Goal: Entertainment & Leisure: Consume media (video, audio)

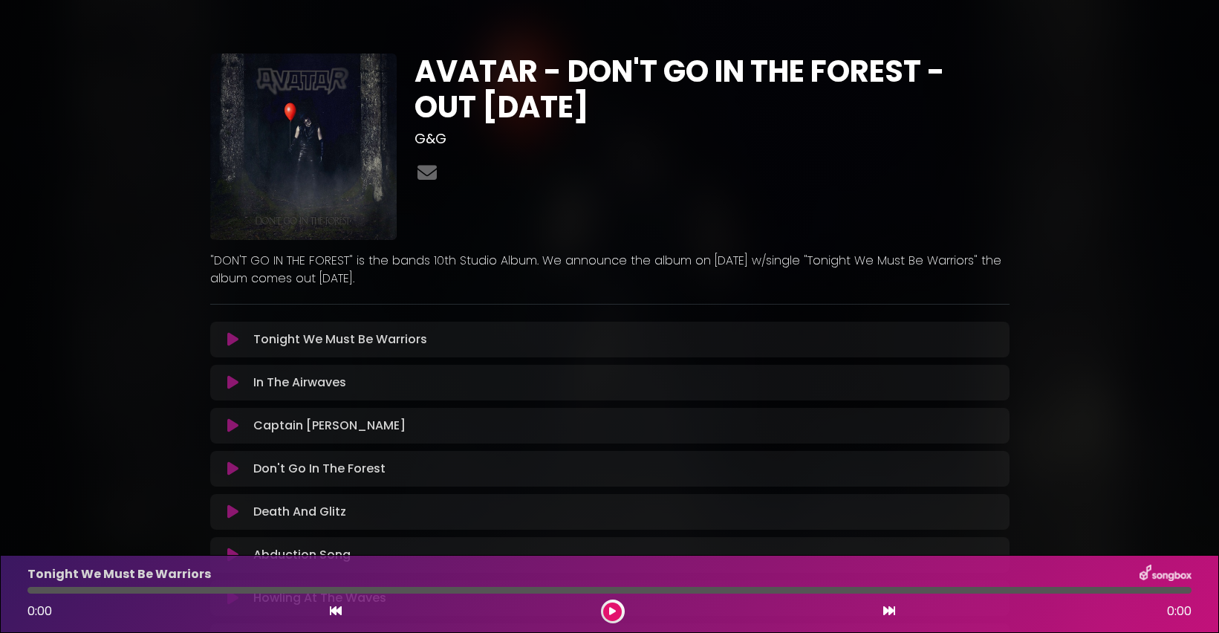
click at [233, 340] on icon at bounding box center [232, 339] width 11 height 15
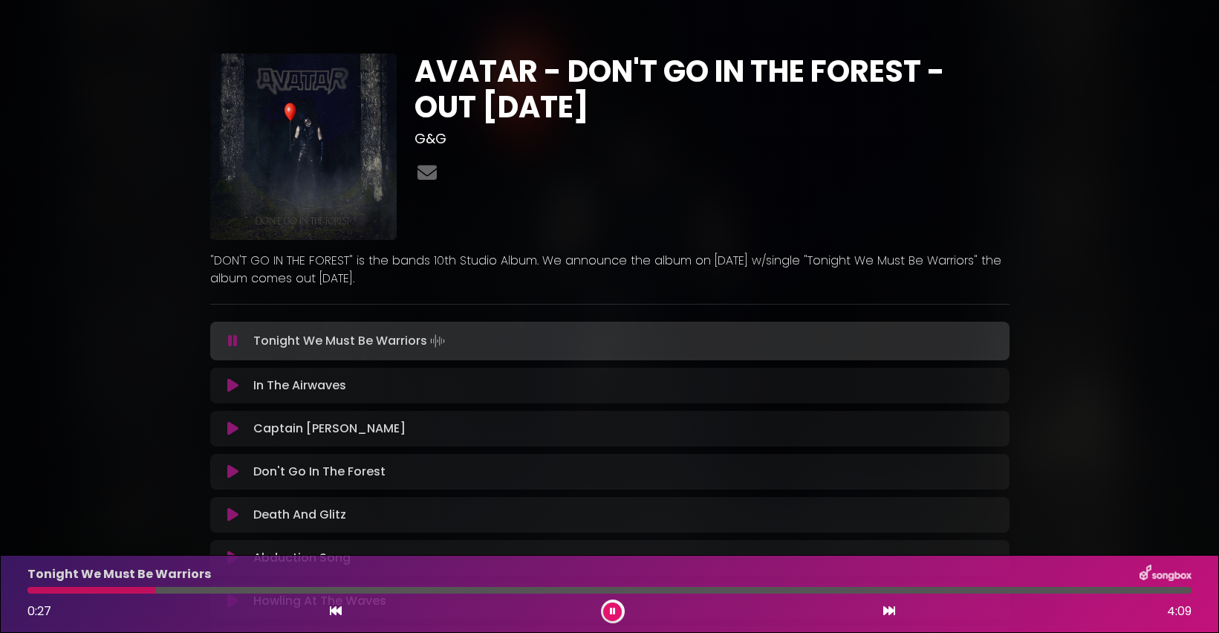
click at [616, 612] on button at bounding box center [612, 612] width 19 height 19
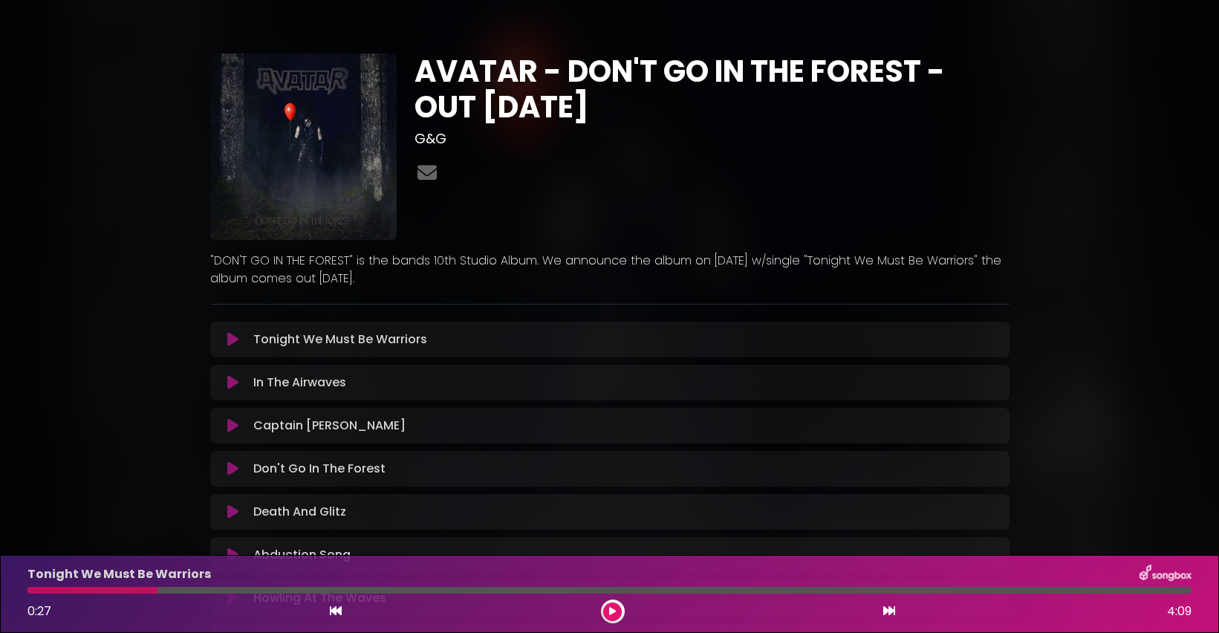
click at [228, 345] on icon at bounding box center [232, 339] width 11 height 15
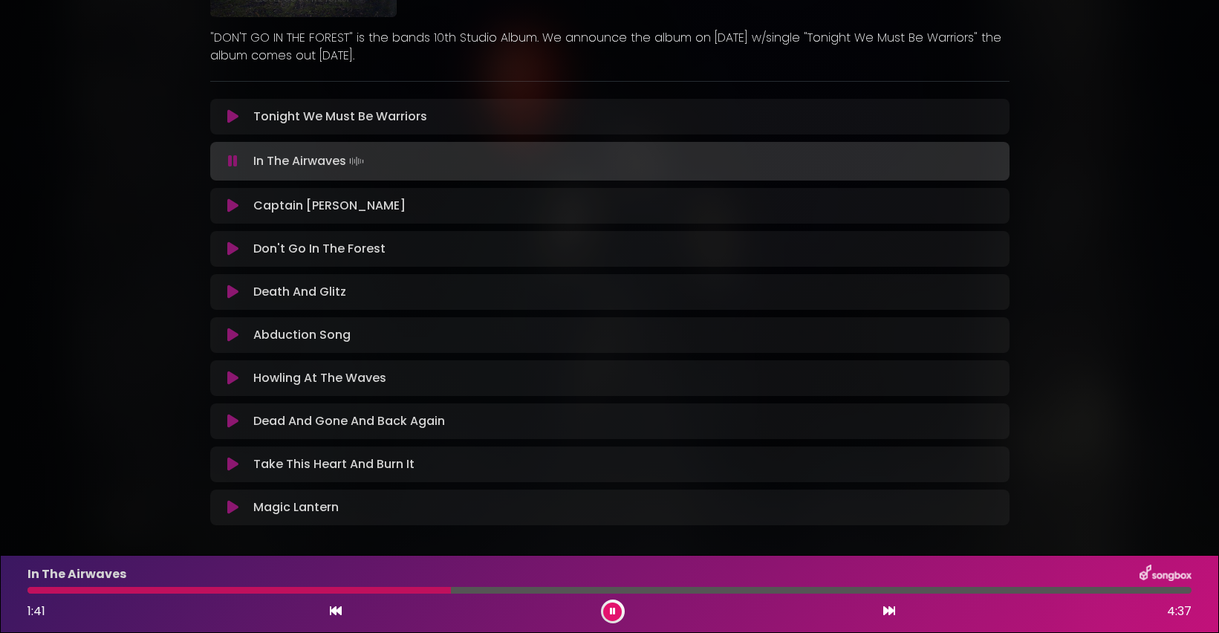
scroll to position [221, 0]
drag, startPoint x: 207, startPoint y: 108, endPoint x: 410, endPoint y: 519, distance: 459.2
click at [410, 519] on div "AVATAR - DON'T GO IN THE FOREST - OUT [DATE] G&G" at bounding box center [609, 184] width 817 height 702
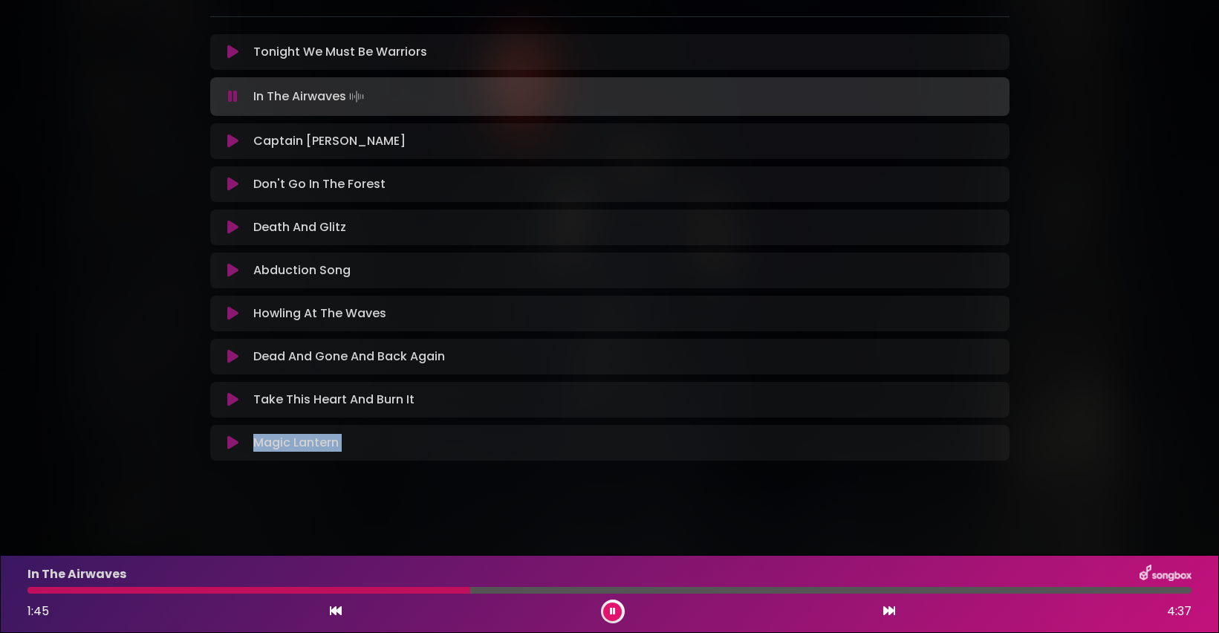
copy div "Magic Lantern Loading Track..."
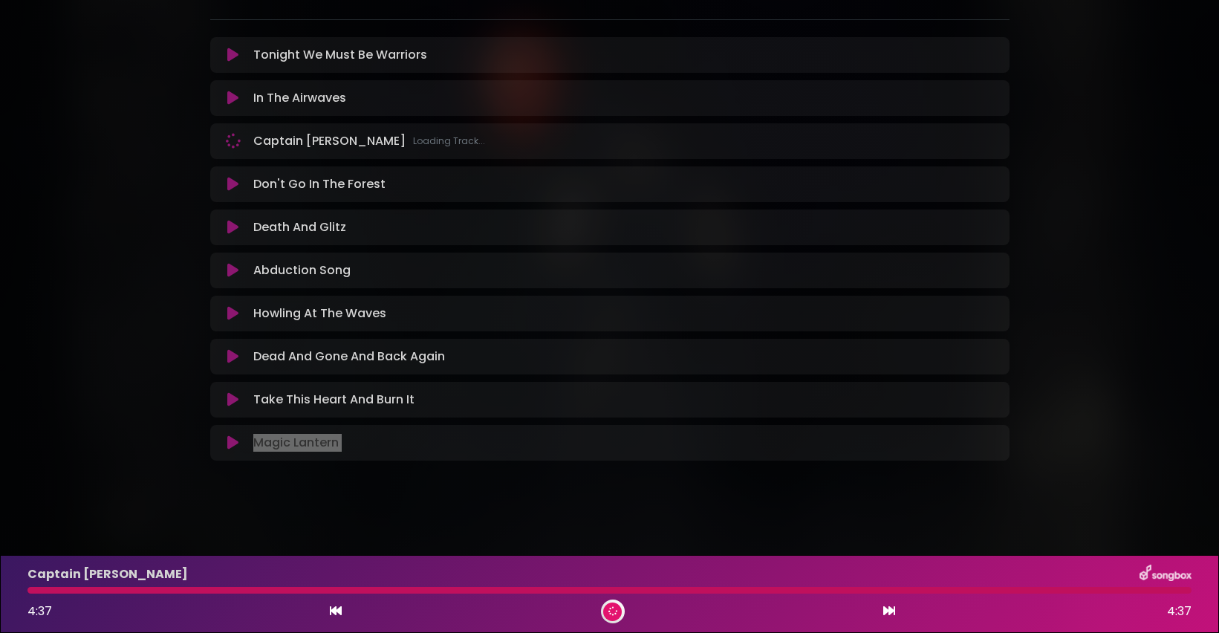
scroll to position [285, 0]
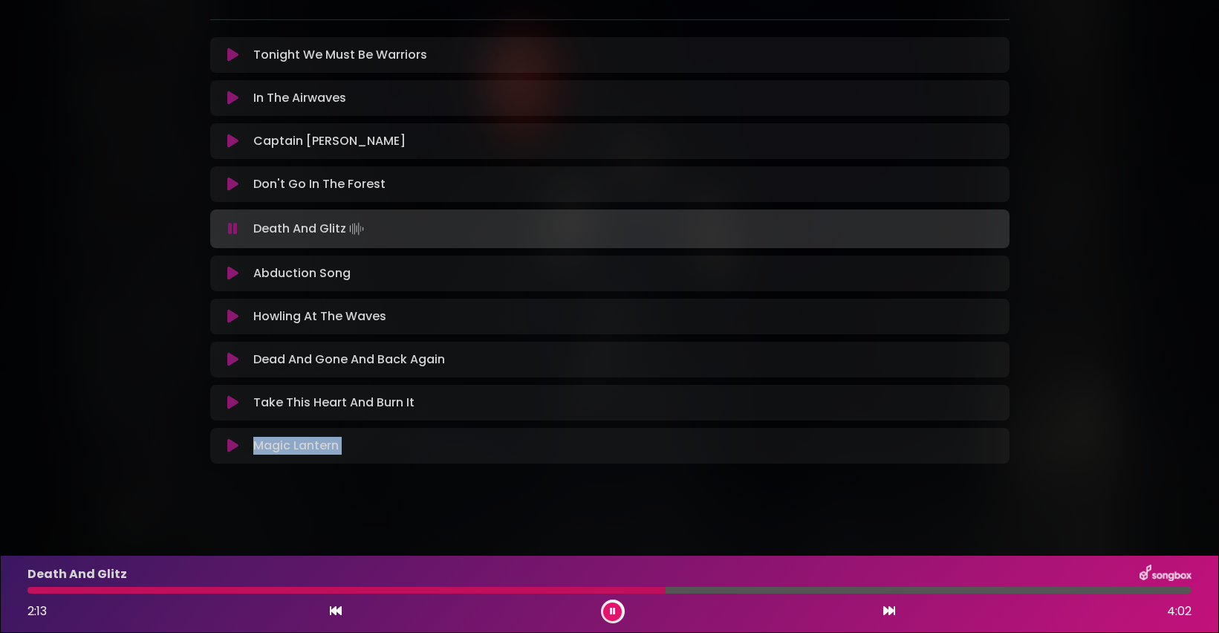
click at [233, 231] on icon at bounding box center [233, 228] width 10 height 15
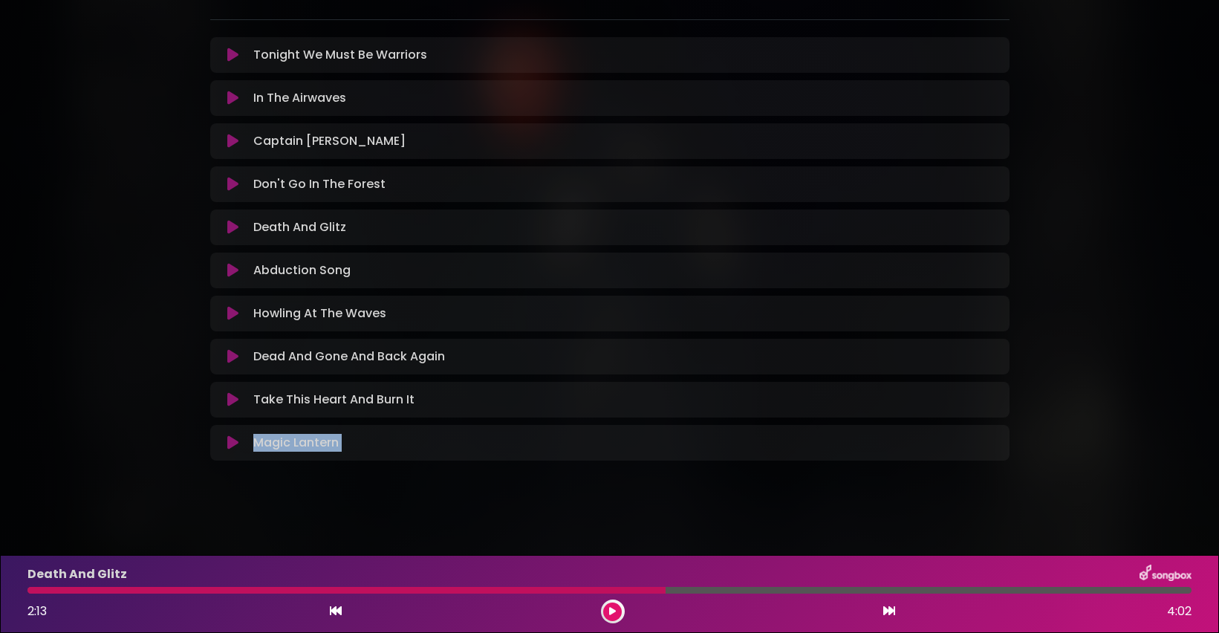
click at [233, 231] on icon at bounding box center [232, 227] width 11 height 15
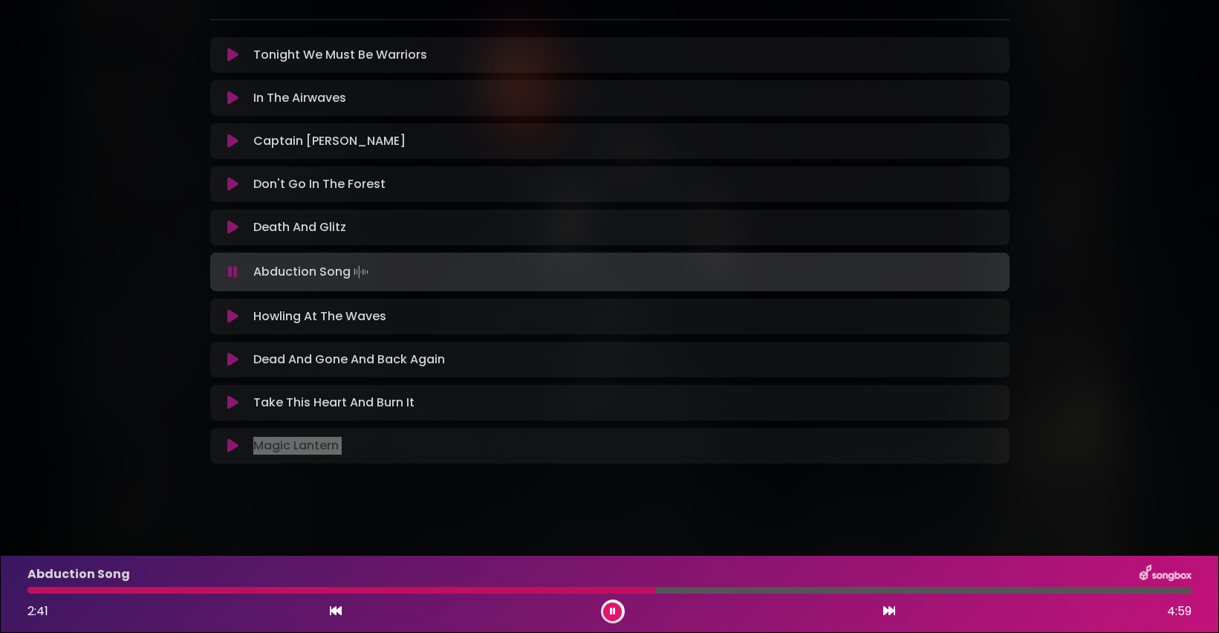
click at [609, 611] on button at bounding box center [612, 612] width 19 height 19
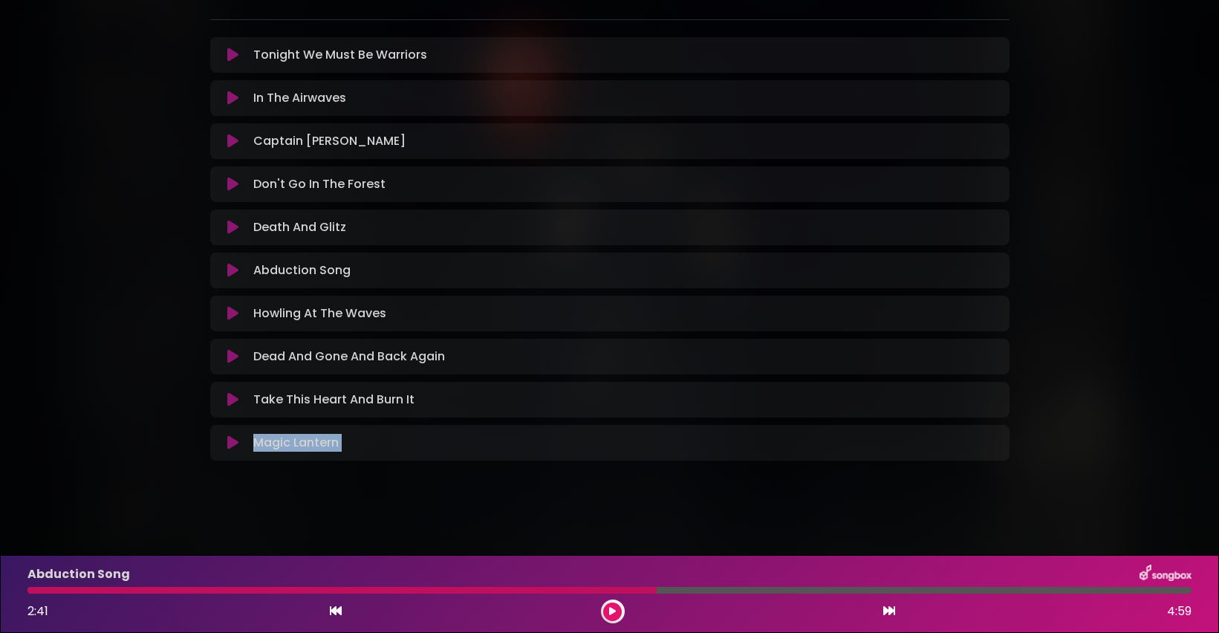
click at [614, 614] on icon at bounding box center [612, 611] width 11 height 10
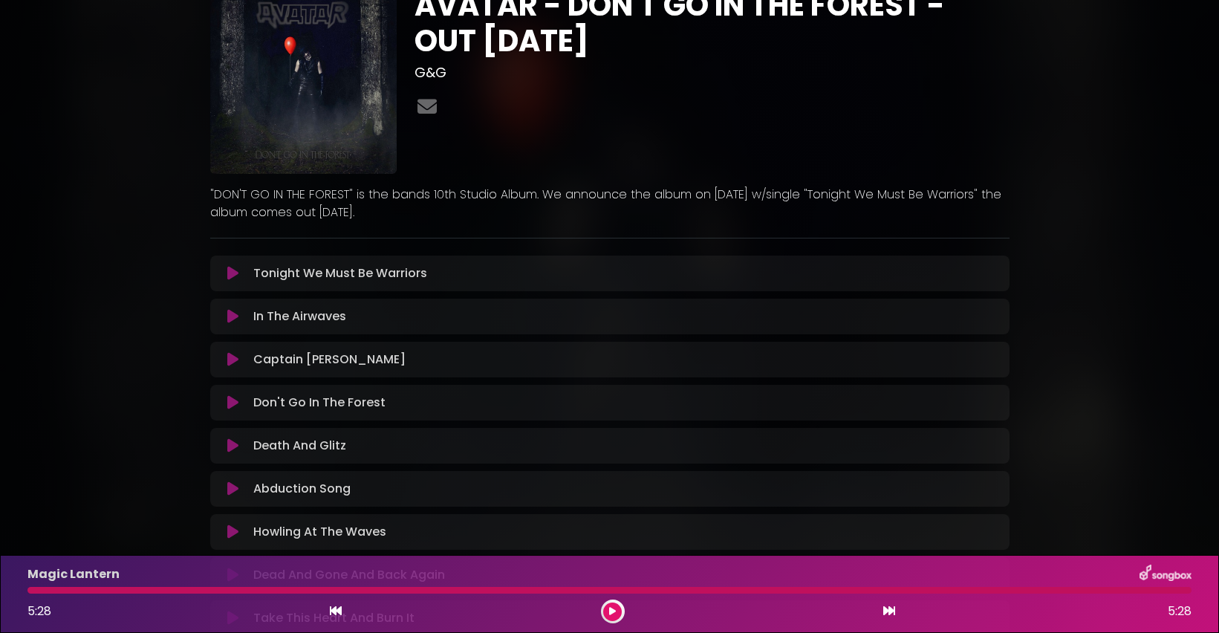
scroll to position [0, 0]
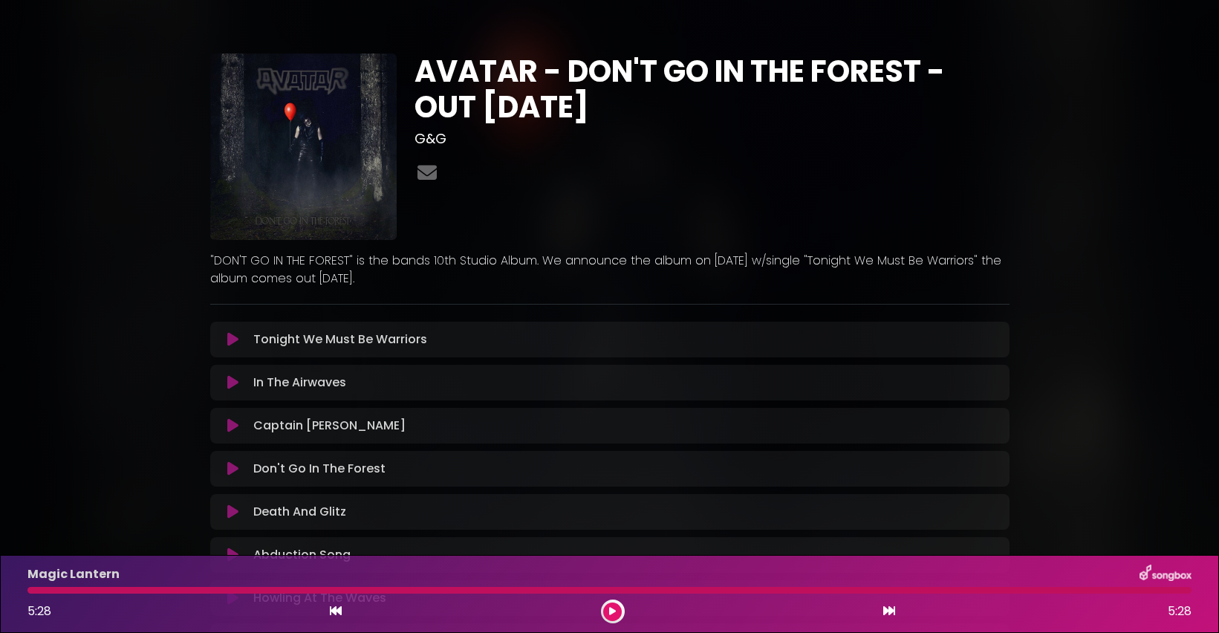
click at [231, 342] on icon at bounding box center [232, 339] width 11 height 15
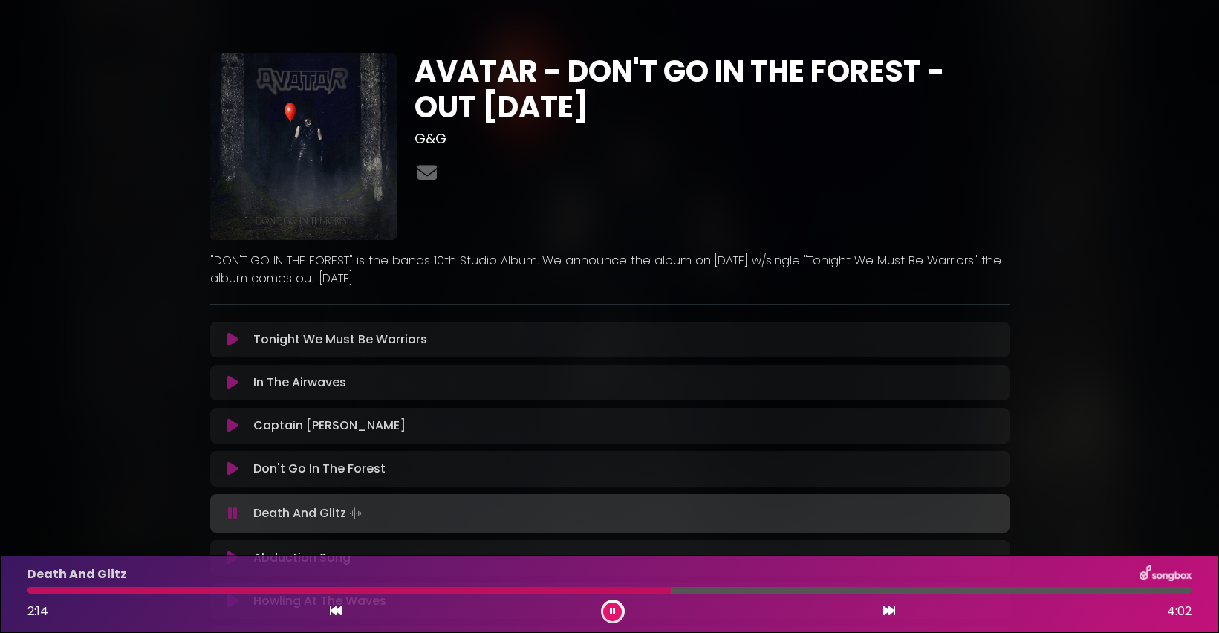
click at [235, 384] on icon at bounding box center [232, 382] width 11 height 15
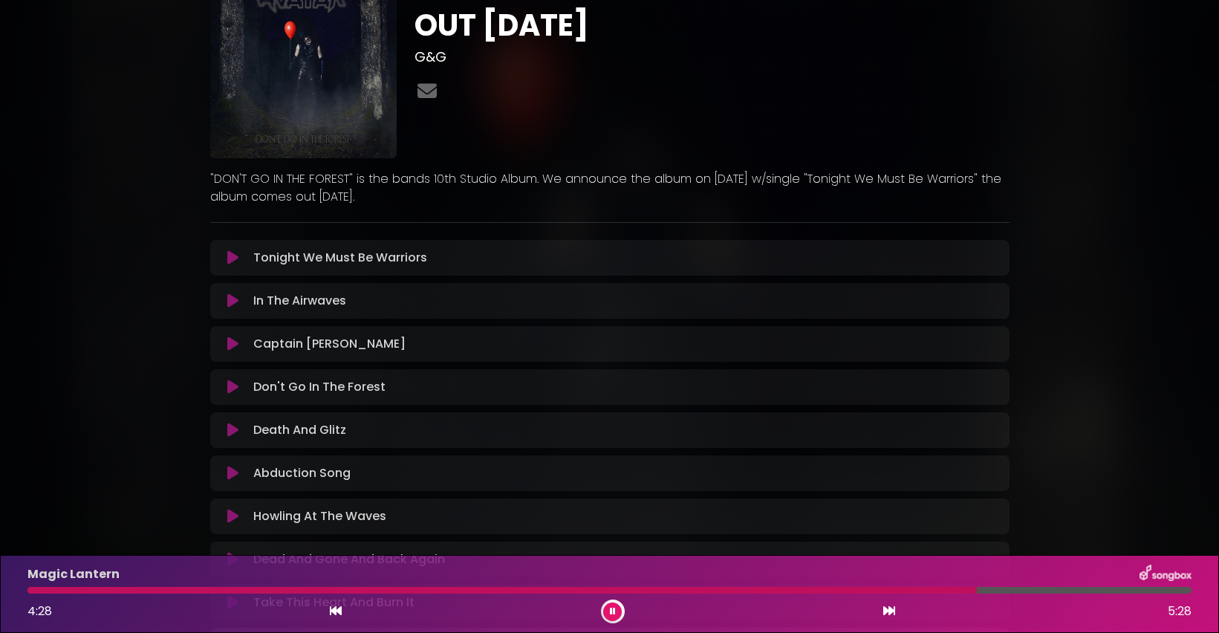
scroll to position [288, 0]
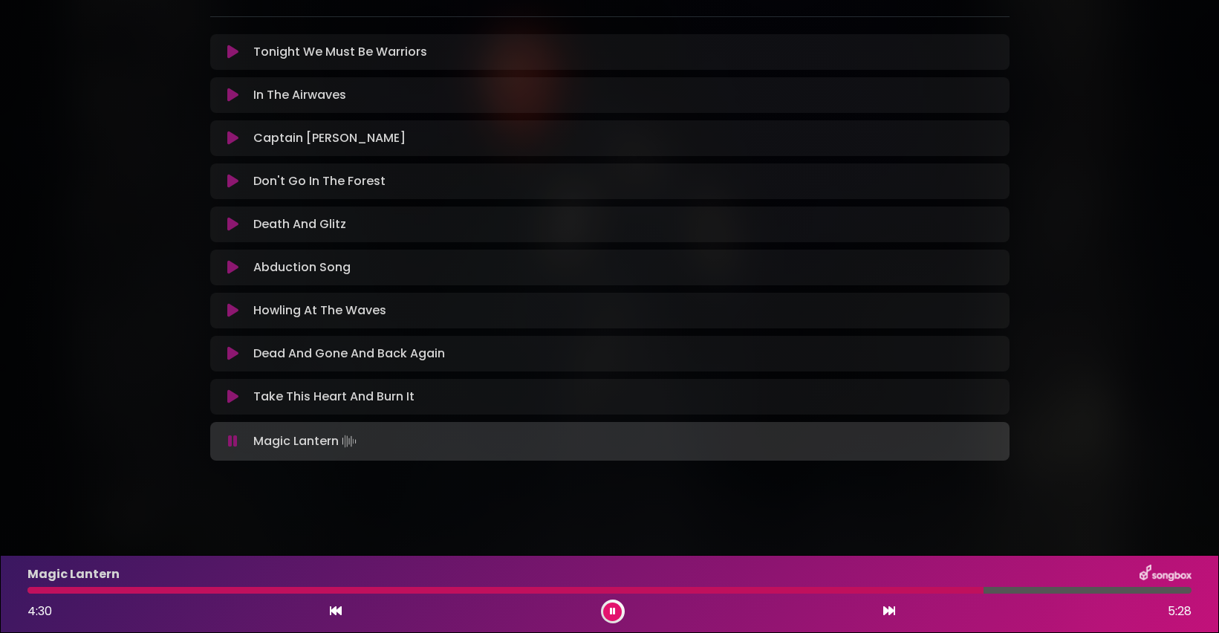
click at [622, 618] on div at bounding box center [613, 612] width 24 height 24
click at [614, 611] on icon at bounding box center [613, 611] width 10 height 10
